Goal: Information Seeking & Learning: Learn about a topic

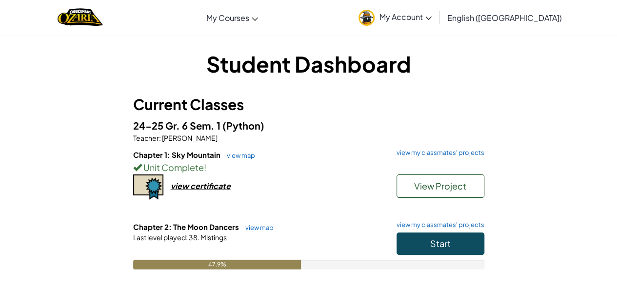
click at [432, 14] on span "My Account" at bounding box center [405, 17] width 52 height 10
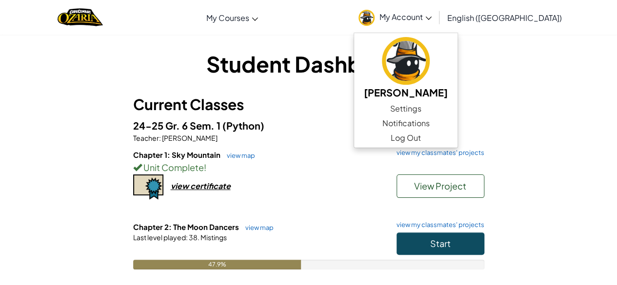
click at [369, 118] on h5 "24-25 Gr. 6 Sem. 1 (Python)" at bounding box center [308, 125] width 351 height 15
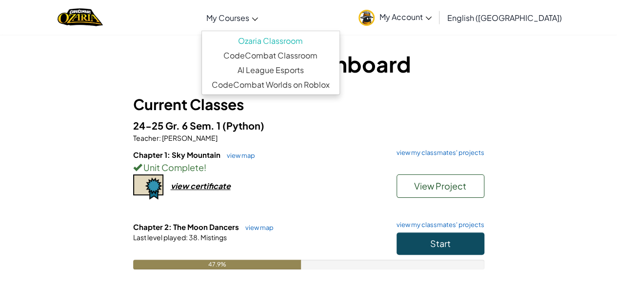
click at [249, 19] on span "My Courses" at bounding box center [227, 18] width 43 height 10
click at [92, 18] on img "Home" at bounding box center [80, 17] width 45 height 20
